Goal: Find specific page/section: Find specific page/section

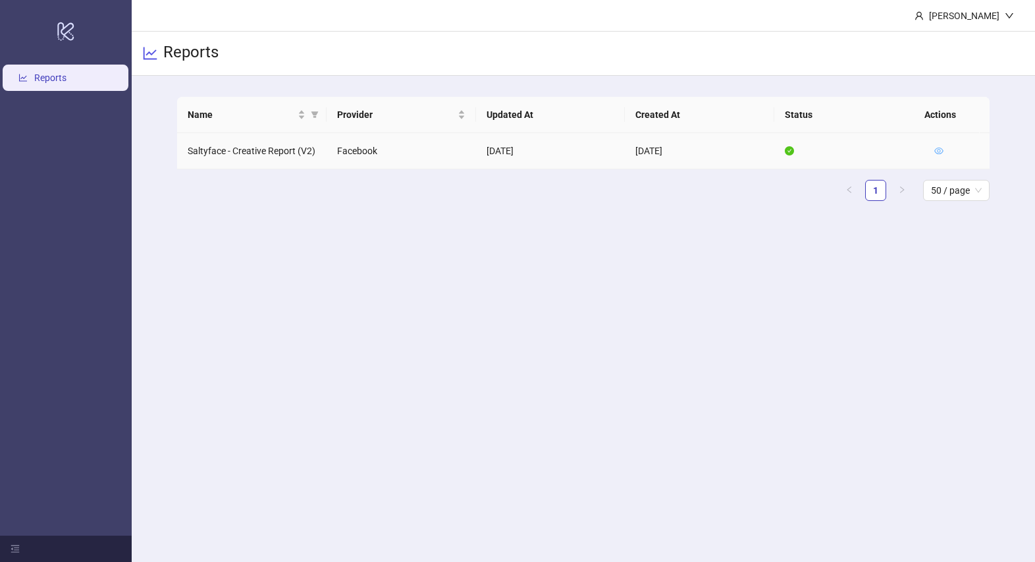
drag, startPoint x: 956, startPoint y: 153, endPoint x: 936, endPoint y: 152, distance: 20.4
click at [954, 153] on td at bounding box center [957, 151] width 66 height 36
click at [936, 152] on icon "eye" at bounding box center [938, 150] width 9 height 7
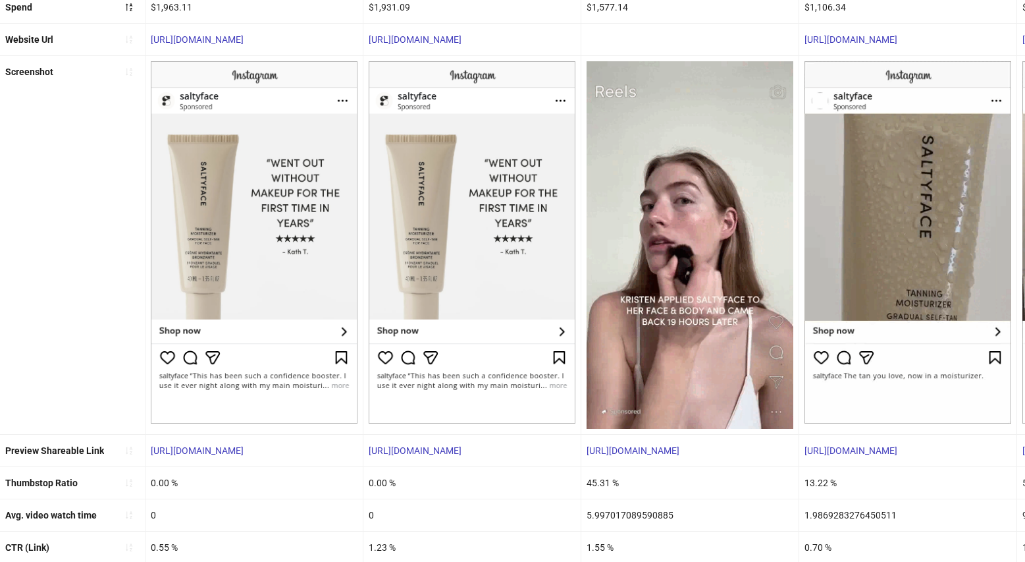
scroll to position [201, 0]
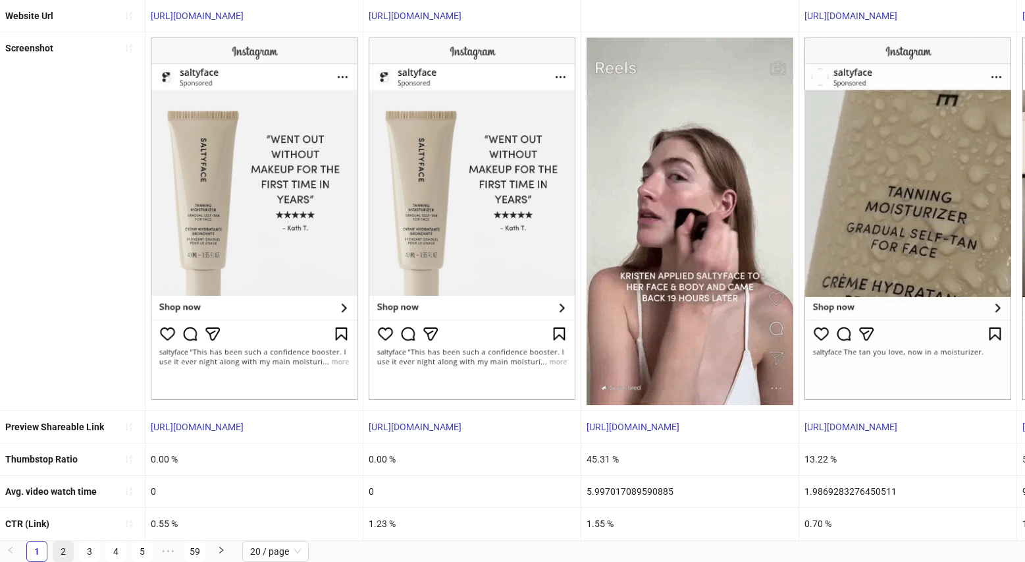
click at [63, 552] on link "2" at bounding box center [63, 551] width 20 height 20
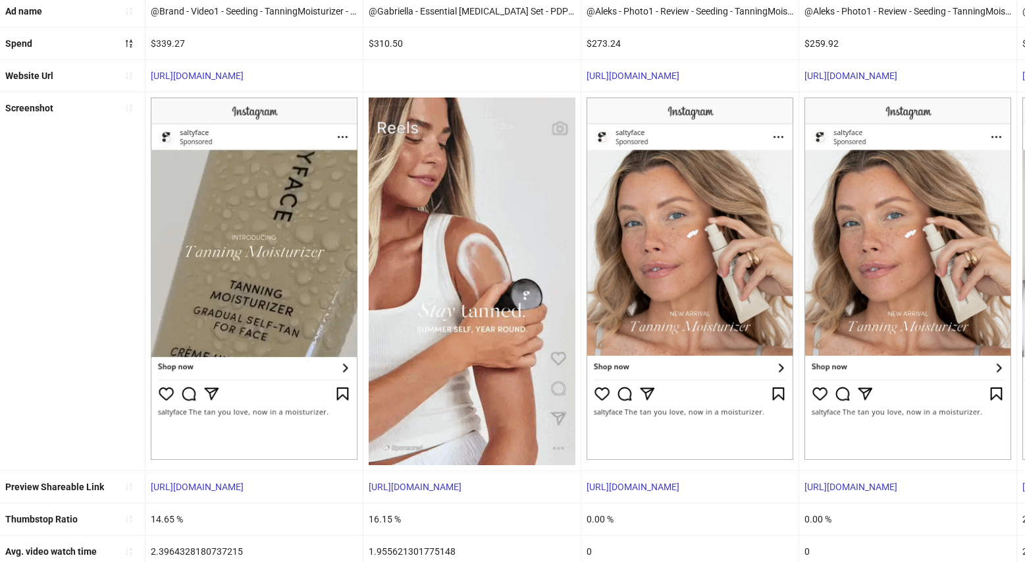
scroll to position [130, 0]
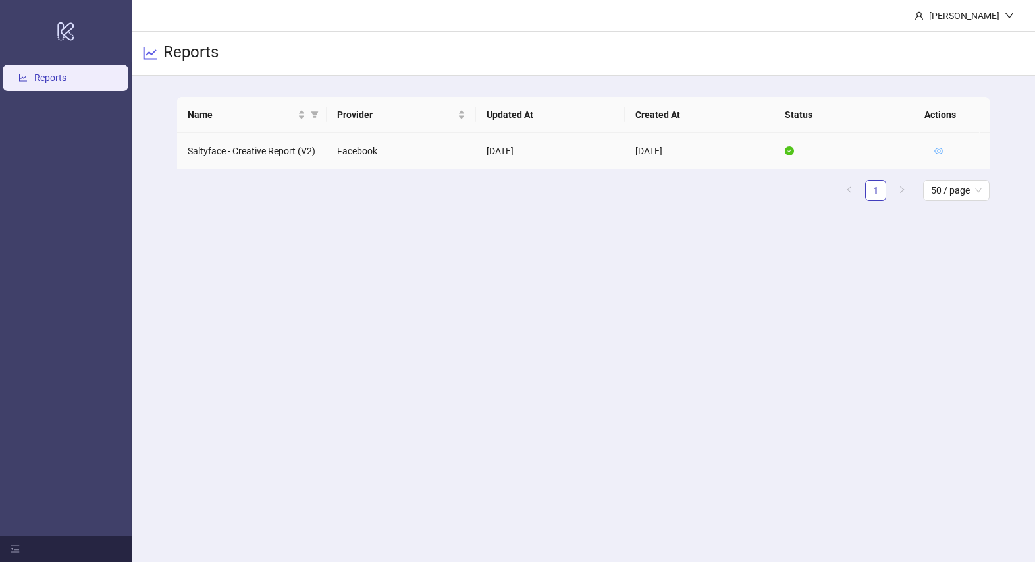
click at [939, 146] on icon "eye" at bounding box center [938, 150] width 9 height 9
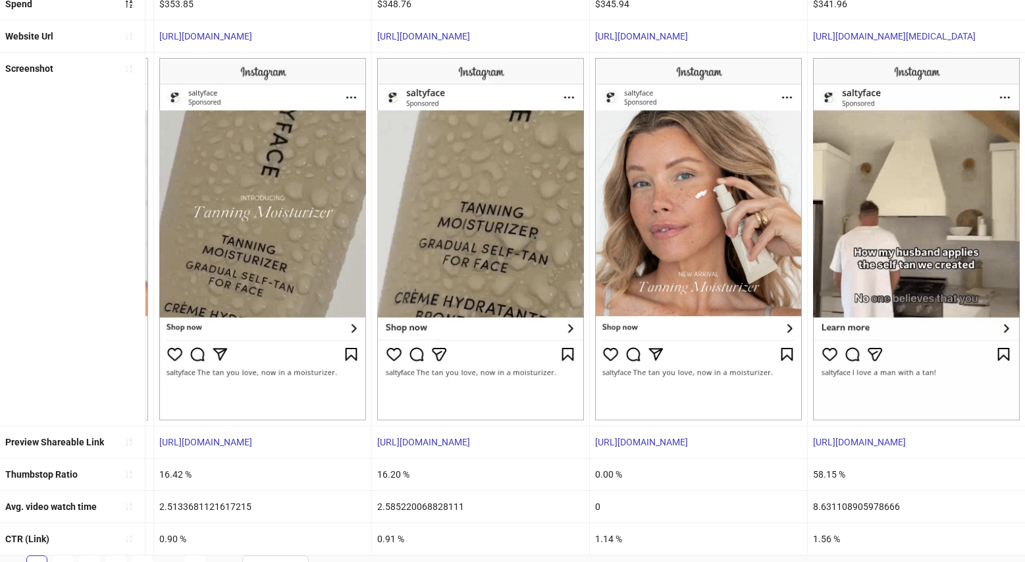
scroll to position [196, 0]
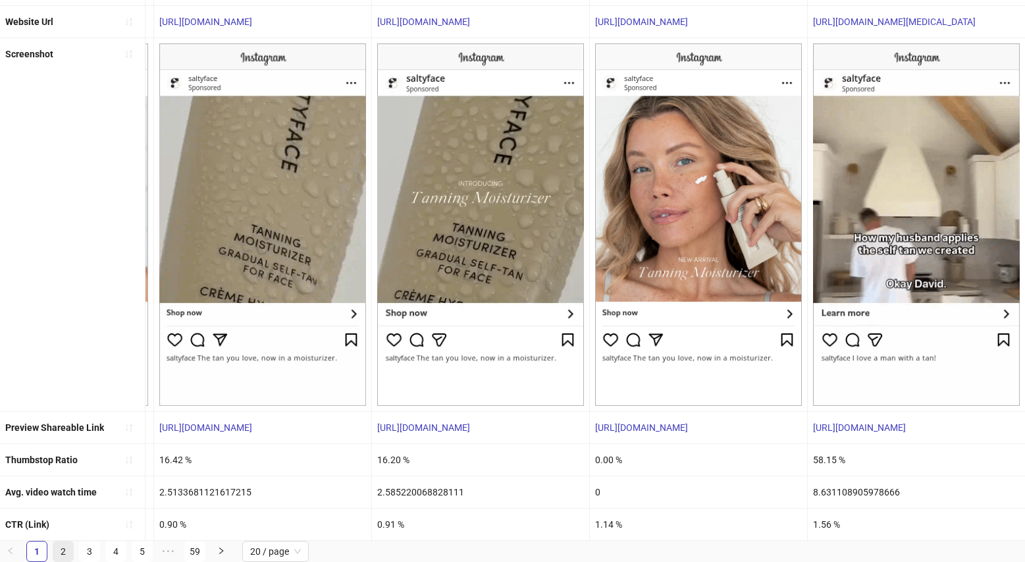
click at [66, 553] on link "2" at bounding box center [63, 551] width 20 height 20
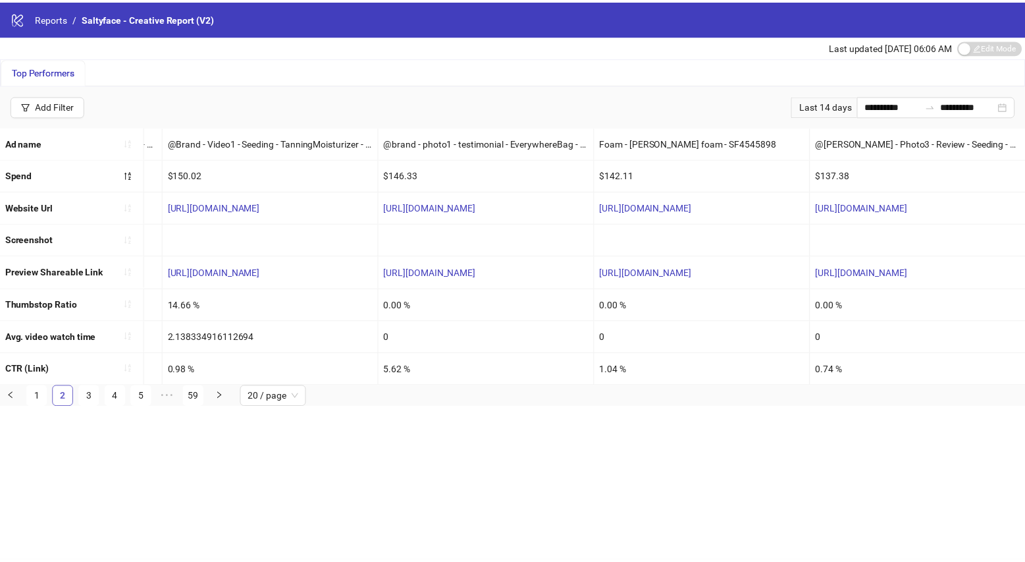
scroll to position [0, 3468]
